Goal: Information Seeking & Learning: Check status

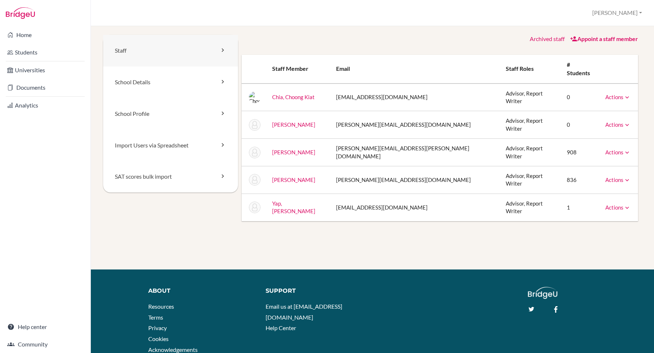
click at [145, 50] on link "Staff" at bounding box center [170, 51] width 135 height 32
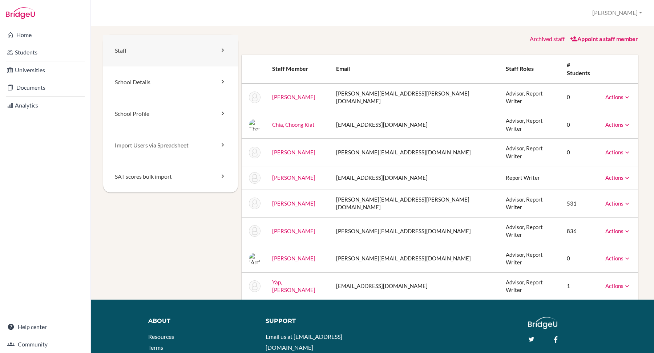
click at [143, 54] on link "Staff" at bounding box center [170, 51] width 135 height 32
click at [621, 200] on link "Actions" at bounding box center [617, 203] width 25 height 7
click at [161, 247] on div "Staff School Details School Profile Import Users via Spreadsheet SAT scores bul…" at bounding box center [372, 167] width 538 height 265
click at [121, 49] on link "Staff" at bounding box center [170, 51] width 135 height 32
click at [615, 255] on link "Actions" at bounding box center [617, 258] width 25 height 7
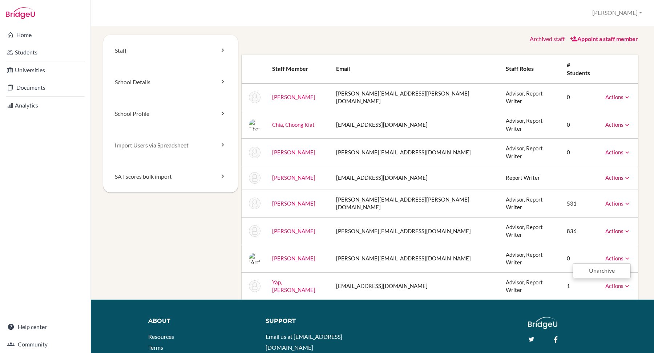
click at [646, 217] on div "Staff School Details School Profile Import Users via Spreadsheet SAT scores bul…" at bounding box center [372, 189] width 563 height 327
click at [625, 174] on icon at bounding box center [626, 177] width 7 height 7
click at [646, 152] on div "Staff School Details School Profile Import Users via Spreadsheet SAT scores bul…" at bounding box center [372, 189] width 563 height 327
click at [126, 80] on link "School Details" at bounding box center [170, 82] width 135 height 32
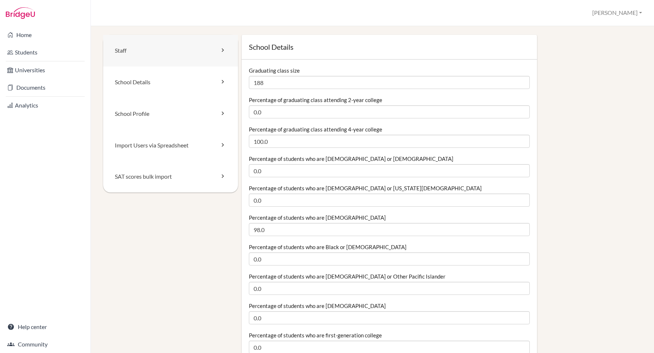
click at [129, 54] on link "Staff" at bounding box center [170, 51] width 135 height 32
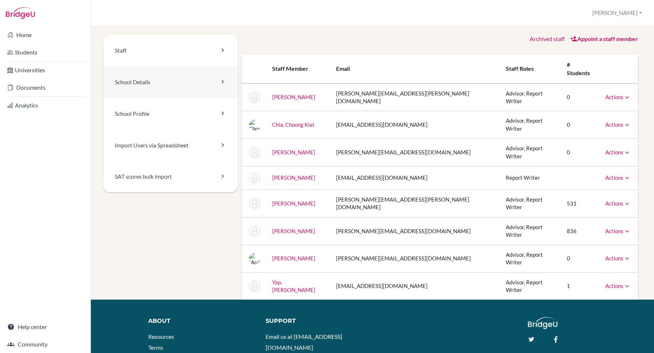
click at [144, 89] on link "School Details" at bounding box center [170, 82] width 135 height 32
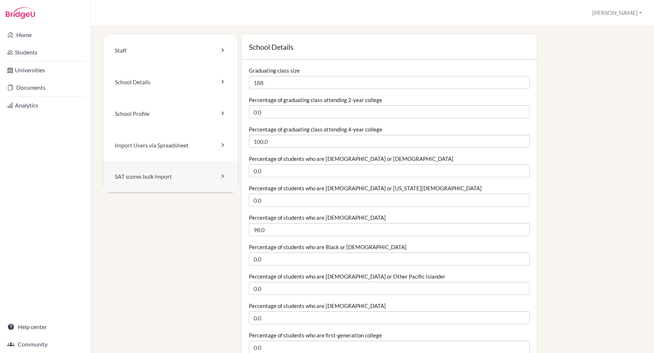
click at [133, 180] on link "SAT scores bulk import" at bounding box center [170, 177] width 135 height 32
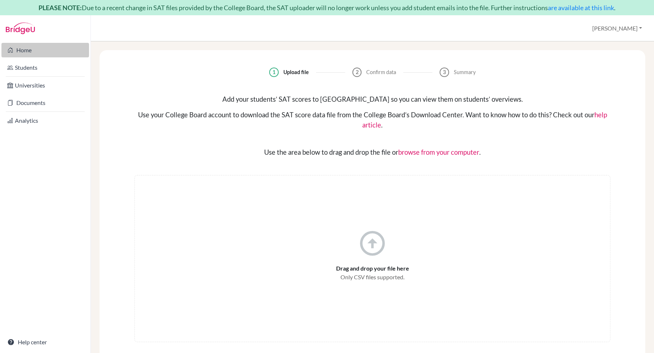
click at [29, 49] on link "Home" at bounding box center [45, 50] width 88 height 15
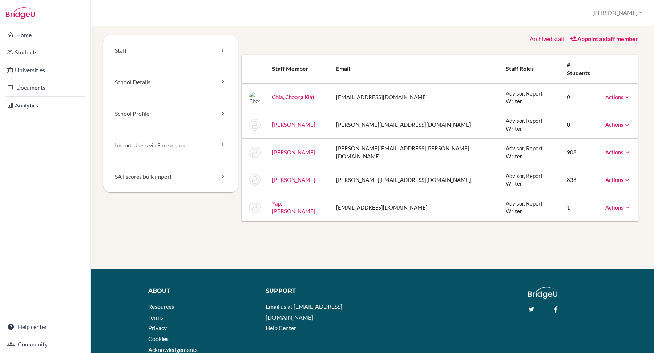
click at [621, 39] on link "Appoint a staff member" at bounding box center [604, 38] width 68 height 7
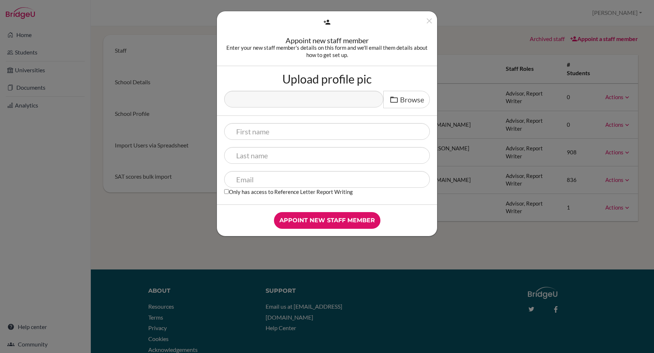
click at [475, 235] on div "Appoint new staff member Enter your new staff member's details on this form and…" at bounding box center [327, 176] width 654 height 353
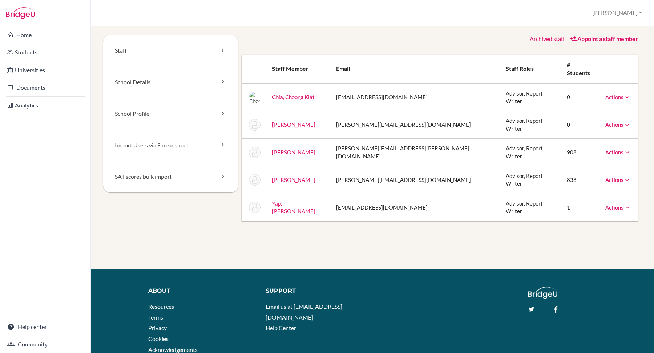
click at [293, 177] on link "Sockalingam, Junita Devi" at bounding box center [293, 180] width 43 height 7
click at [212, 46] on link "Staff" at bounding box center [170, 51] width 135 height 32
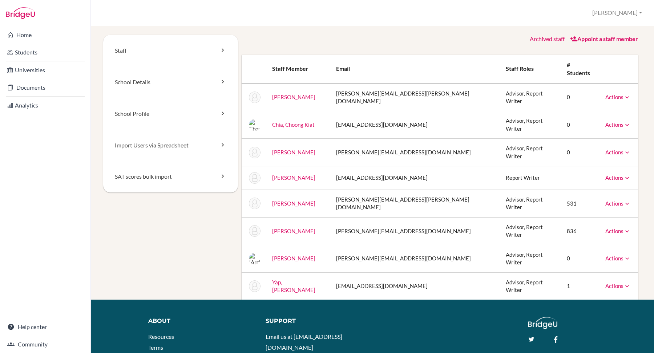
click at [532, 37] on link "Archived staff" at bounding box center [547, 38] width 35 height 7
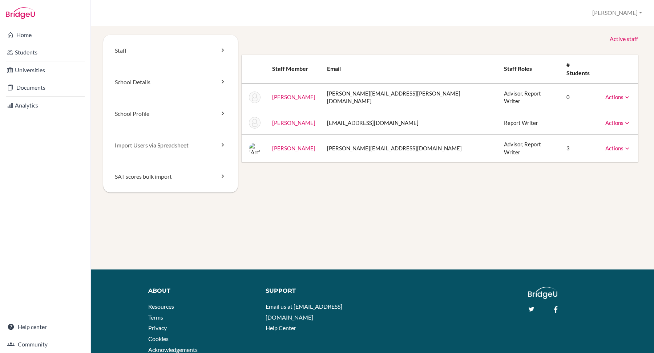
click at [627, 40] on link "Active staff" at bounding box center [624, 39] width 28 height 8
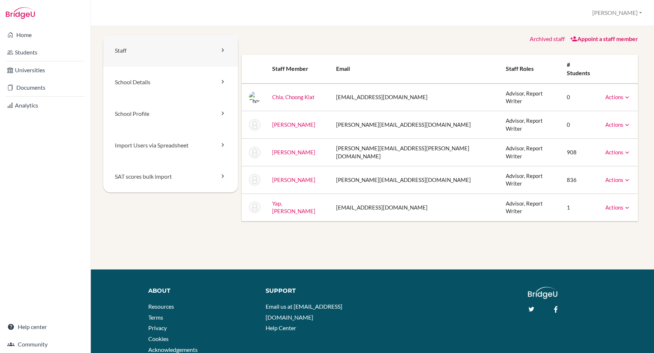
click at [120, 46] on link "Staff" at bounding box center [170, 51] width 135 height 32
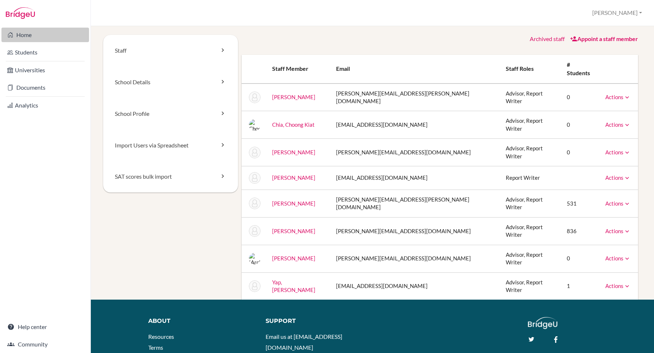
click at [21, 33] on link "Home" at bounding box center [45, 35] width 88 height 15
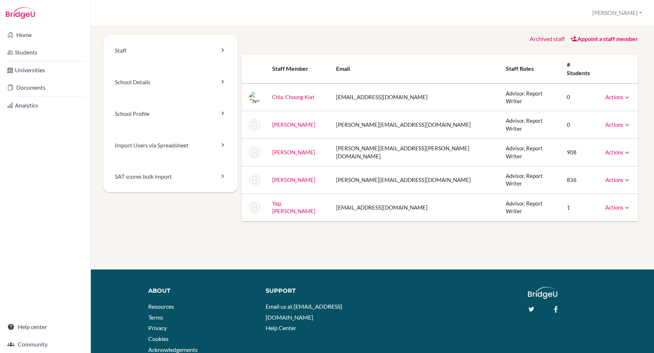
click at [618, 177] on link "Actions" at bounding box center [617, 180] width 25 height 7
click at [562, 219] on div "Staff School Details School Profile Import Users via Spreadsheet SAT scores bul…" at bounding box center [373, 152] width 546 height 235
click at [125, 55] on link "Staff" at bounding box center [170, 51] width 135 height 32
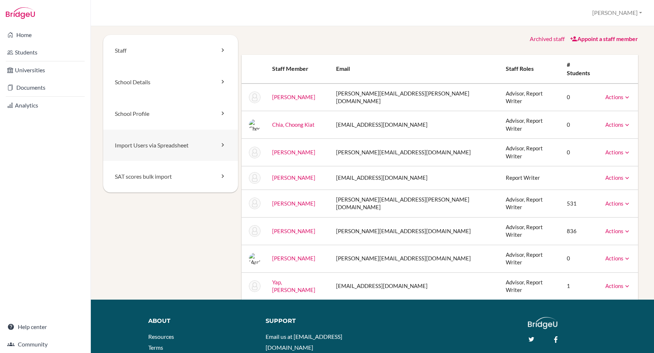
click at [141, 145] on link "Import Users via Spreadsheet" at bounding box center [170, 146] width 135 height 32
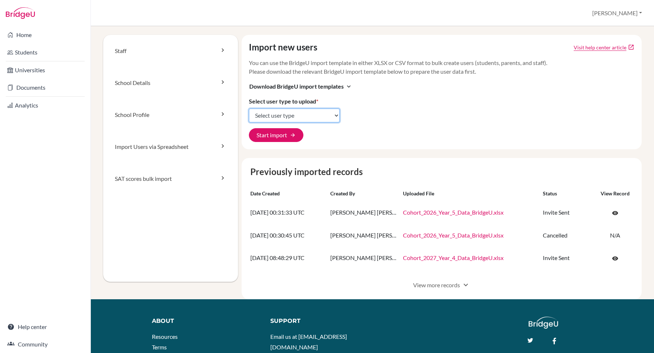
click at [305, 114] on select "Select user type Students Students and parents Parents Advisors Report writers" at bounding box center [294, 116] width 91 height 14
select select "report_writers"
click at [249, 109] on select "Select user type Students Students and parents Parents Advisors Report writers" at bounding box center [294, 116] width 91 height 14
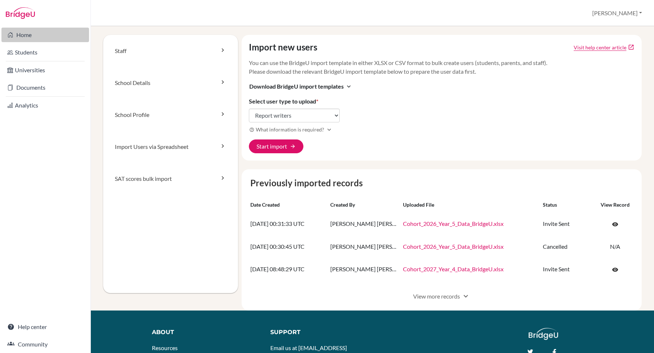
click at [22, 34] on link "Home" at bounding box center [45, 35] width 88 height 15
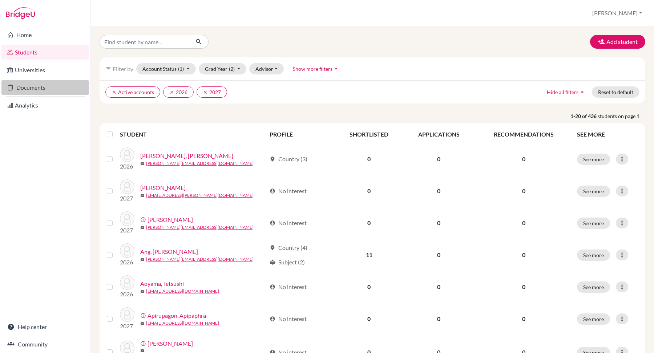
click at [41, 89] on link "Documents" at bounding box center [45, 87] width 88 height 15
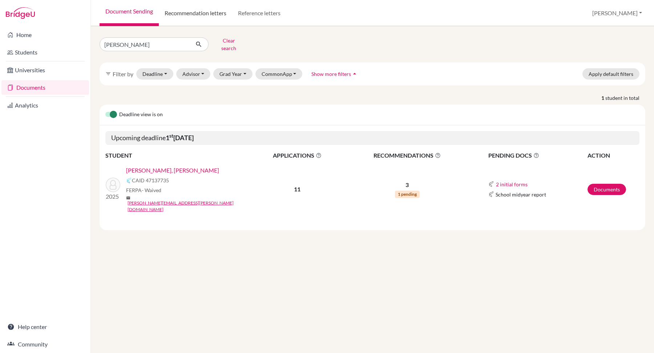
click at [201, 12] on link "Recommendation letters" at bounding box center [195, 13] width 73 height 26
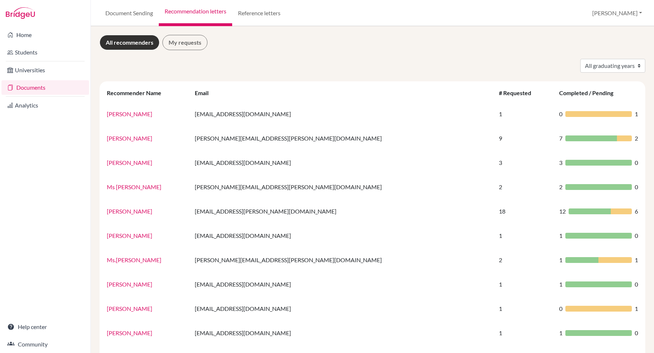
click at [117, 40] on link "All recommenders" at bounding box center [130, 42] width 60 height 15
click at [268, 13] on link "Reference letters" at bounding box center [259, 13] width 54 height 26
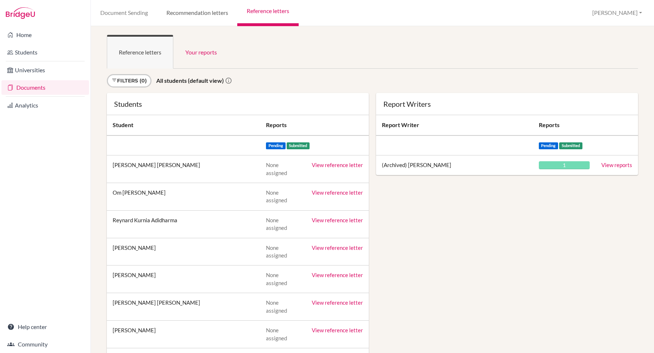
click at [205, 13] on link "Recommendation letters" at bounding box center [197, 13] width 80 height 26
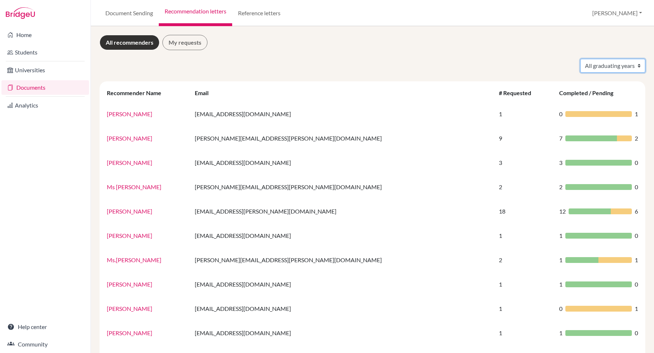
click at [606, 66] on select "All graduating years 2020 2021 2022 2023 2024 2025" at bounding box center [612, 66] width 65 height 14
select select "2025"
click at [580, 59] on select "All graduating years 2020 2021 2022 2023 2024 2025" at bounding box center [612, 66] width 65 height 14
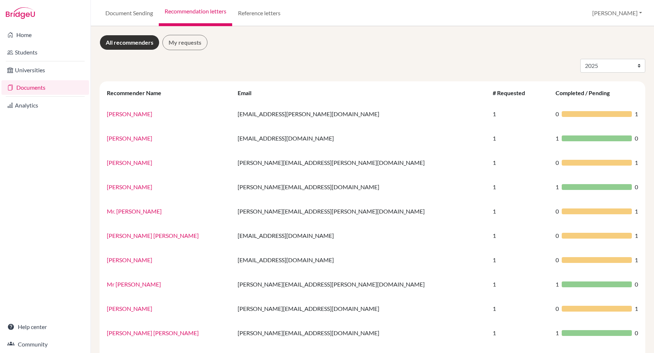
select select "2025"
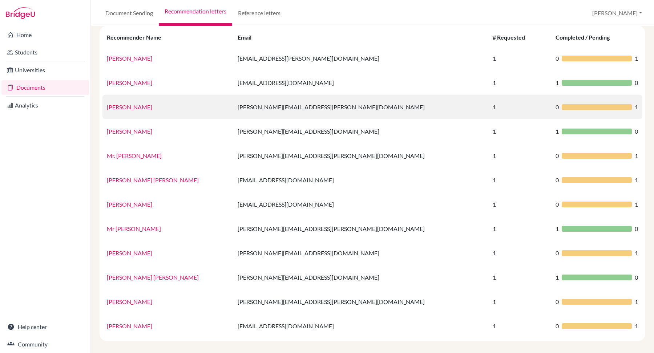
scroll to position [60, 0]
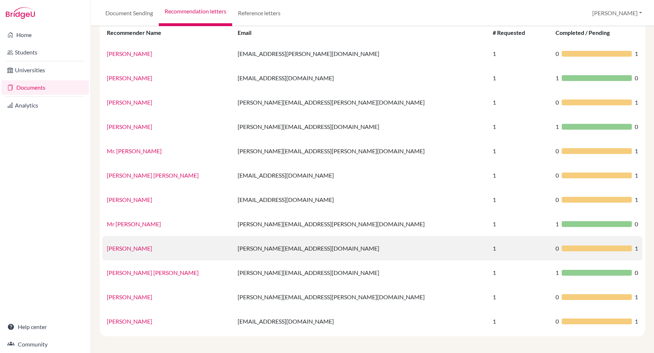
click at [120, 247] on link "[PERSON_NAME]" at bounding box center [129, 248] width 45 height 7
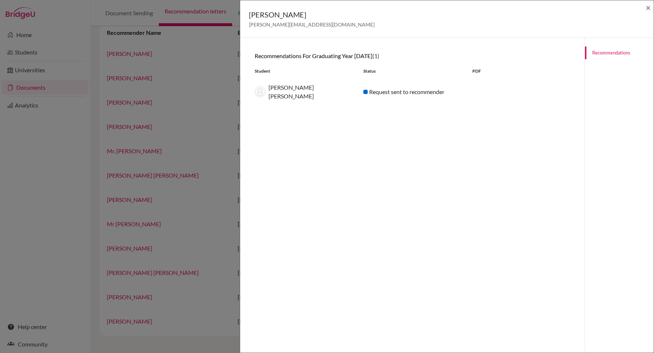
click at [607, 52] on link "Recommendations" at bounding box center [619, 53] width 69 height 13
click at [647, 7] on span "×" at bounding box center [648, 7] width 5 height 11
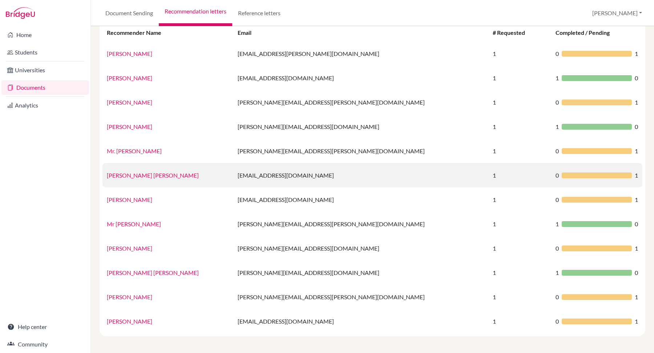
scroll to position [0, 0]
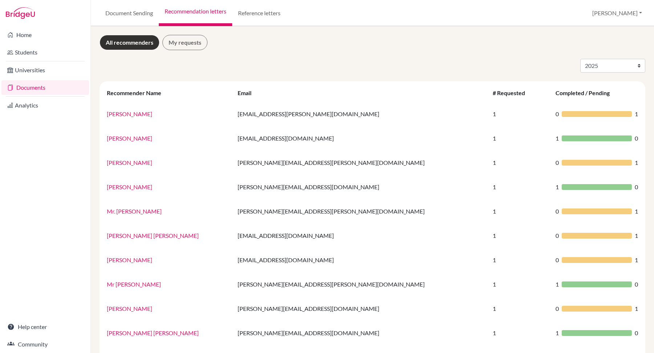
click at [32, 15] on img at bounding box center [20, 13] width 29 height 12
click at [18, 15] on img at bounding box center [20, 13] width 29 height 12
click at [115, 14] on link "Document Sending" at bounding box center [129, 13] width 59 height 26
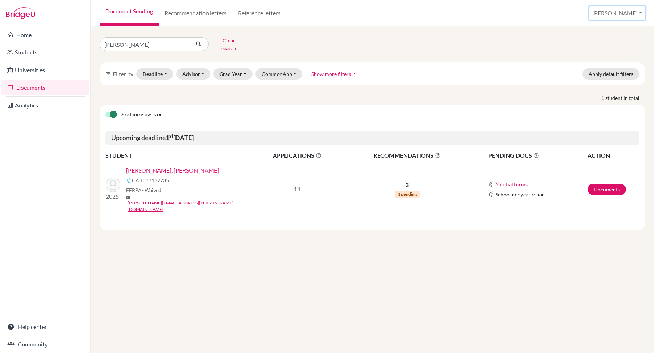
click at [623, 16] on button "[PERSON_NAME]" at bounding box center [617, 13] width 56 height 14
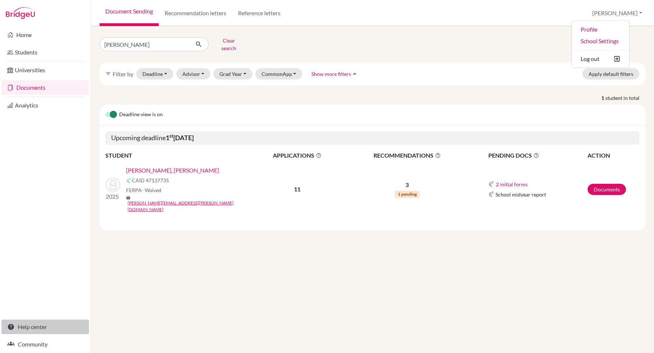
click at [38, 329] on link "Help center" at bounding box center [45, 327] width 88 height 15
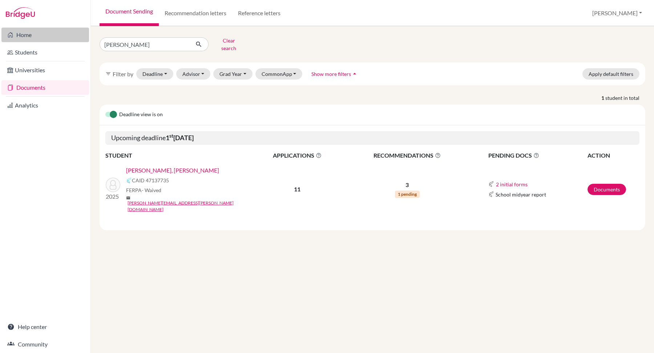
click at [25, 37] on link "Home" at bounding box center [45, 35] width 88 height 15
